Goal: Navigation & Orientation: Find specific page/section

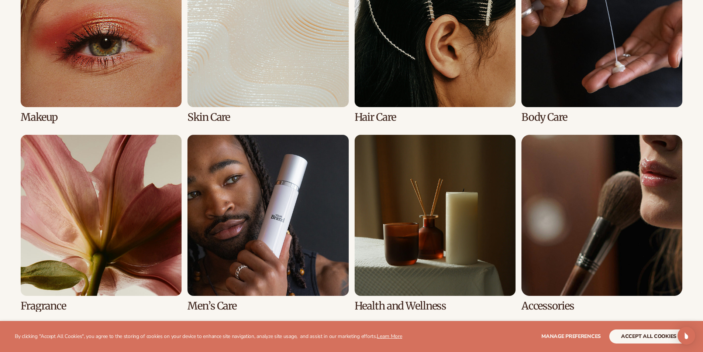
scroll to position [628, 0]
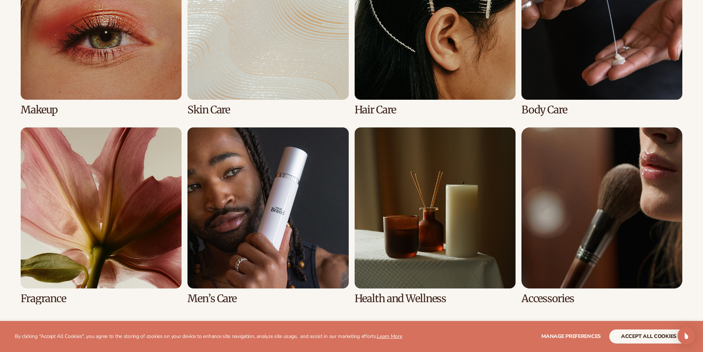
click at [328, 215] on link "6 / 8" at bounding box center [268, 215] width 161 height 177
click at [226, 295] on link "6 / 8" at bounding box center [268, 215] width 161 height 177
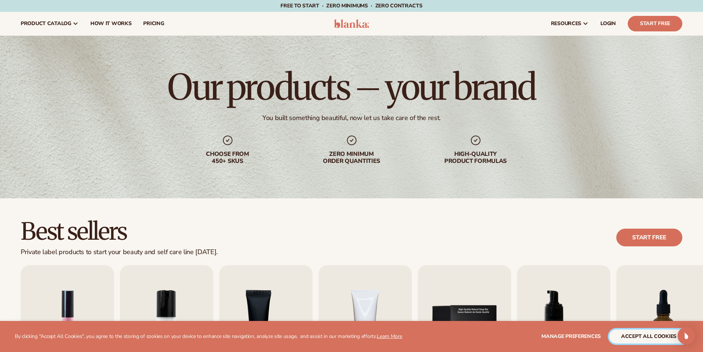
click at [651, 339] on button "accept all cookies" at bounding box center [649, 336] width 79 height 14
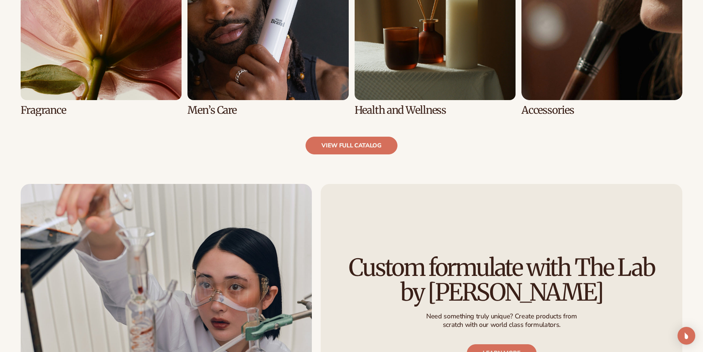
scroll to position [812, 0]
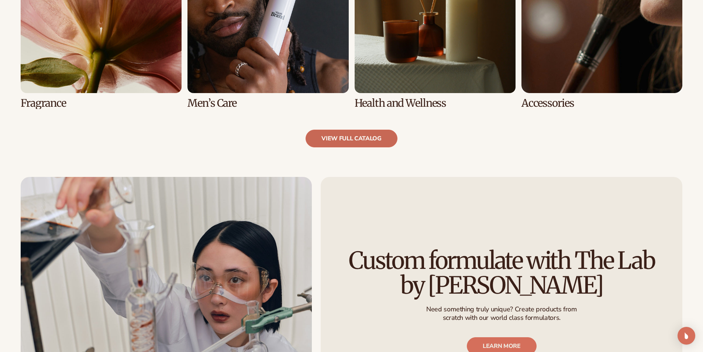
click at [340, 135] on link "view full catalog" at bounding box center [352, 139] width 92 height 18
